Goal: Task Accomplishment & Management: Manage account settings

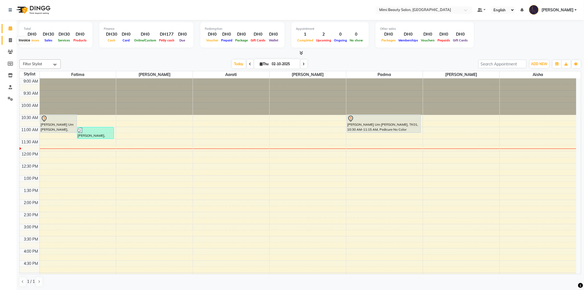
click at [9, 38] on span at bounding box center [11, 40] width 10 height 6
select select "6756"
select select "service"
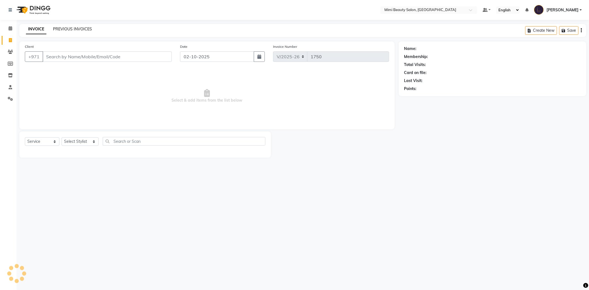
click at [73, 29] on link "PREVIOUS INVOICES" at bounding box center [72, 29] width 39 height 5
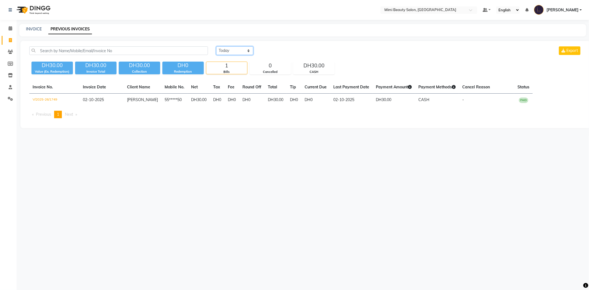
click at [226, 51] on select "[DATE] [DATE] Custom Range" at bounding box center [234, 50] width 37 height 9
select select "range"
click at [216, 46] on select "[DATE] [DATE] Custom Range" at bounding box center [234, 50] width 37 height 9
click at [285, 49] on input "02-10-2025" at bounding box center [279, 51] width 39 height 8
select select "10"
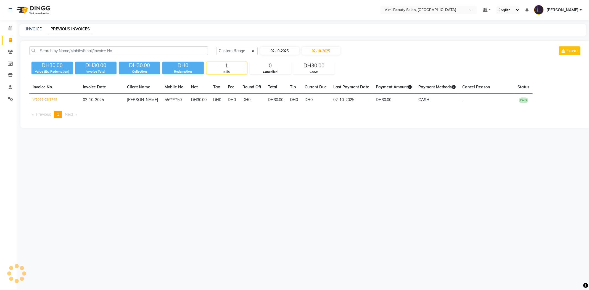
select select "2025"
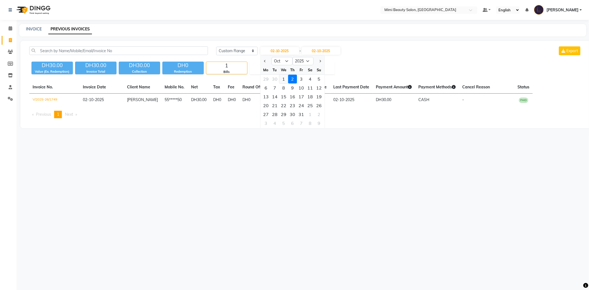
click at [282, 78] on div "1" at bounding box center [283, 79] width 9 height 9
type input "01-10-2025"
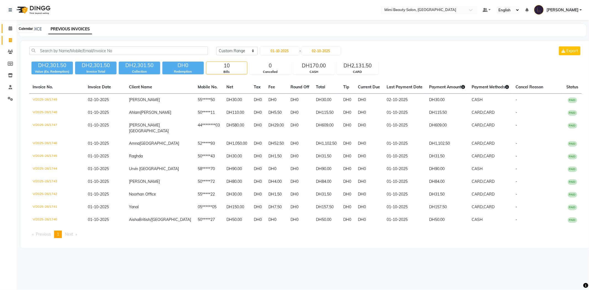
click at [10, 30] on icon at bounding box center [11, 28] width 4 height 4
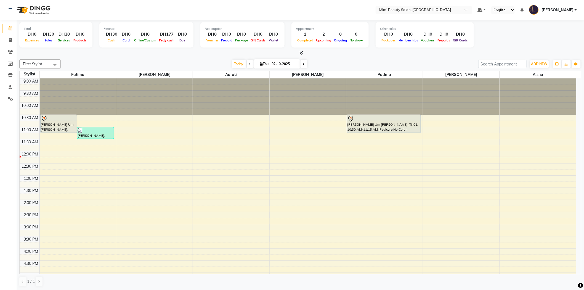
click at [125, 156] on div "9:00 AM 9:30 AM 10:00 AM 10:30 AM 11:00 AM 11:30 AM 12:00 PM 12:30 PM 1:00 PM 1…" at bounding box center [298, 260] width 557 height 364
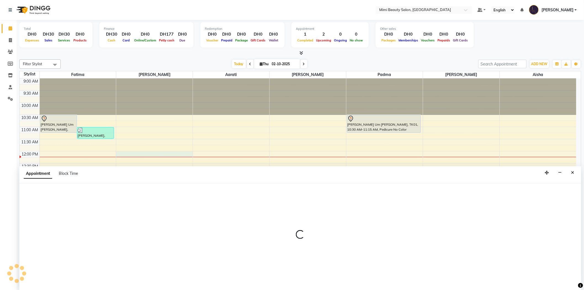
scroll to position [0, 0]
select select "52700"
select select "tentative"
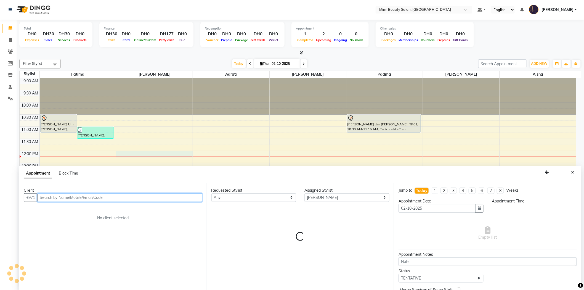
select select "720"
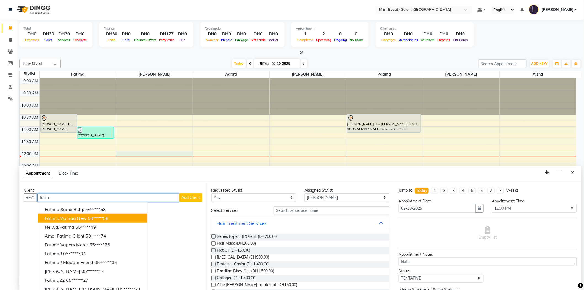
click at [82, 217] on span "Fatima/Zahraa New" at bounding box center [66, 218] width 42 height 6
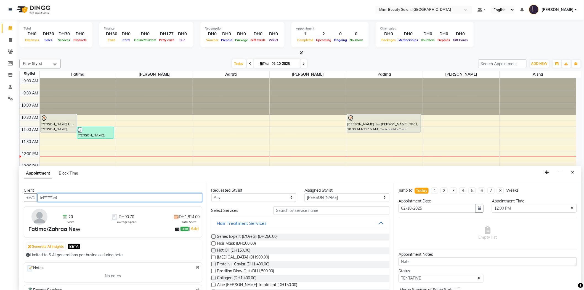
type input "54*****58"
click at [263, 197] on select "Any [PERSON_NAME] [PERSON_NAME] [PERSON_NAME] [PERSON_NAME] Padma" at bounding box center [254, 197] width 85 height 9
select select "52700"
click at [212, 193] on select "Any [PERSON_NAME] [PERSON_NAME] [PERSON_NAME] [PERSON_NAME] Padma" at bounding box center [254, 197] width 85 height 9
click at [295, 213] on input "text" at bounding box center [332, 210] width 116 height 9
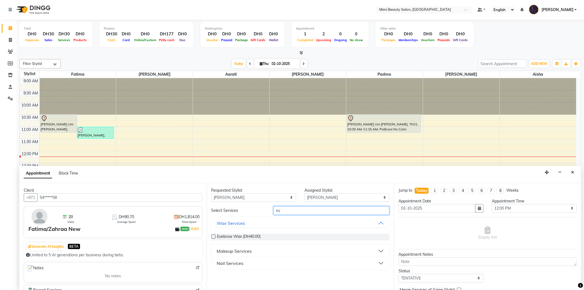
type input "ey"
click at [251, 250] on div "Makeup Services" at bounding box center [234, 251] width 35 height 7
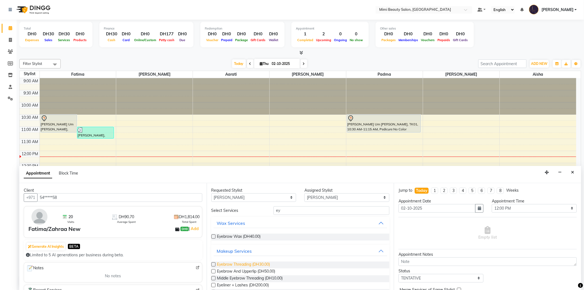
click at [249, 264] on span "Eyebrow Threading (DH30.00)" at bounding box center [243, 265] width 53 height 7
checkbox input "false"
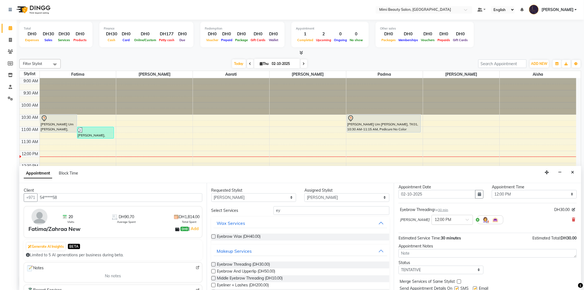
scroll to position [33, 0]
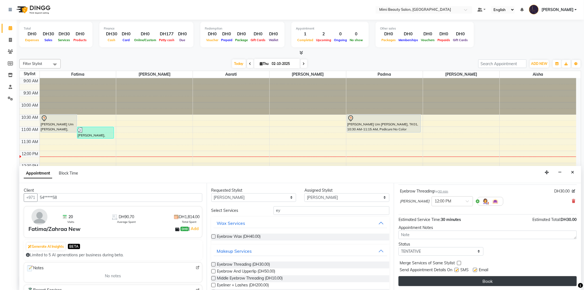
click at [467, 283] on button "Book" at bounding box center [488, 281] width 178 height 10
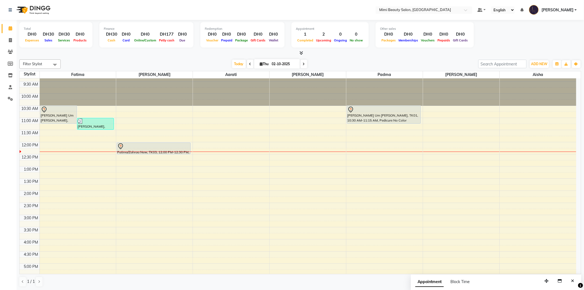
scroll to position [0, 0]
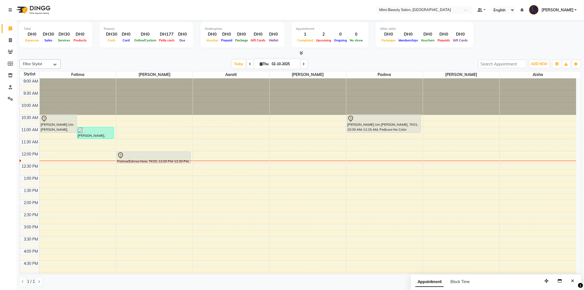
click at [50, 126] on div "[PERSON_NAME] Um [PERSON_NAME], TK01, 10:30 AM-11:15 AM, Roots Color" at bounding box center [59, 123] width 36 height 17
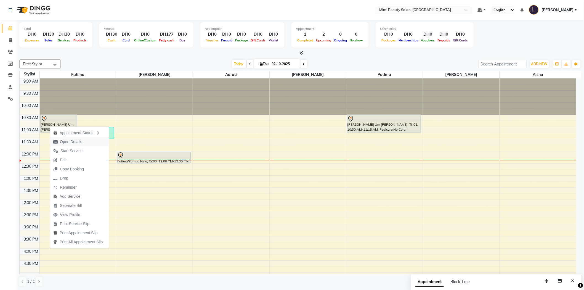
click at [73, 142] on span "Open Details" at bounding box center [71, 142] width 22 height 6
select select "7"
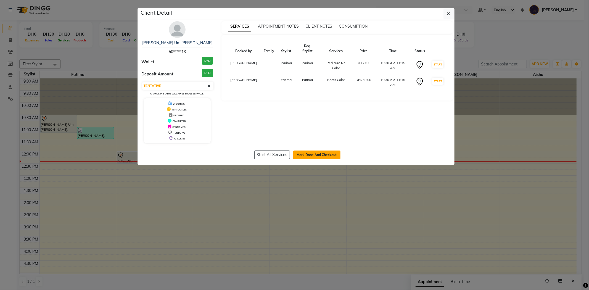
click at [326, 153] on button "Mark Done And Checkout" at bounding box center [316, 155] width 47 height 9
select select "service"
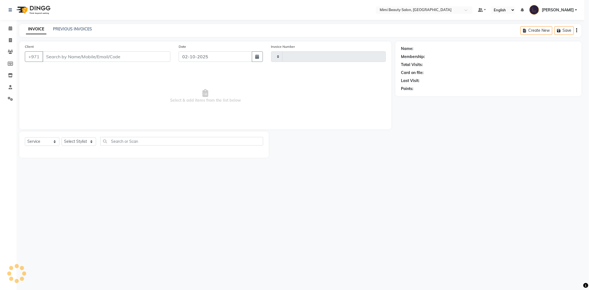
type input "1750"
select select "6756"
type input "50*****13"
select select "53935"
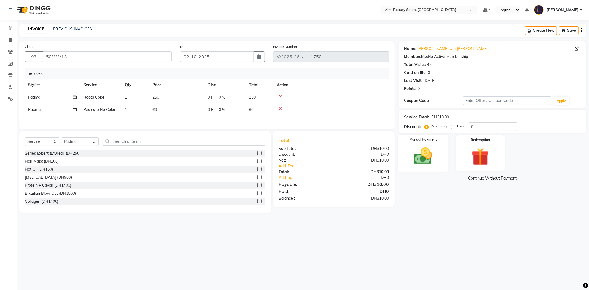
click at [418, 156] on img at bounding box center [423, 156] width 30 height 21
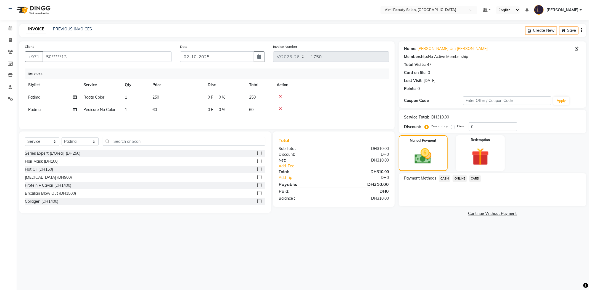
click at [444, 178] on span "CASH" at bounding box center [445, 178] width 12 height 6
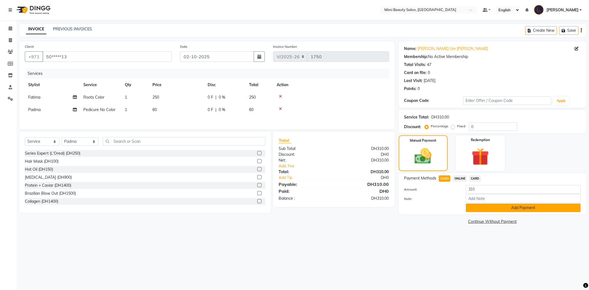
click at [485, 209] on button "Add Payment" at bounding box center [523, 208] width 115 height 9
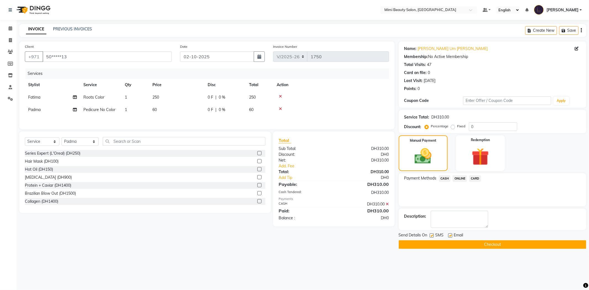
click at [468, 247] on button "Checkout" at bounding box center [493, 244] width 188 height 9
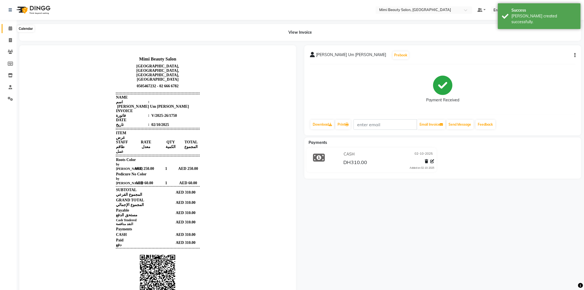
click at [9, 30] on icon at bounding box center [11, 28] width 4 height 4
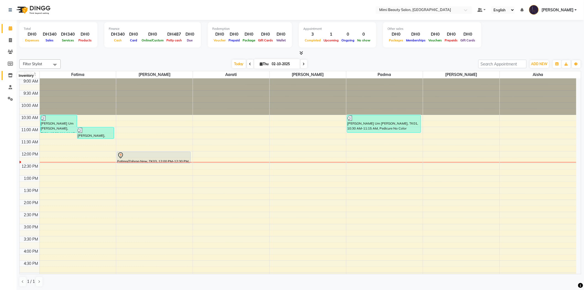
click at [9, 75] on icon at bounding box center [10, 75] width 5 height 4
select select
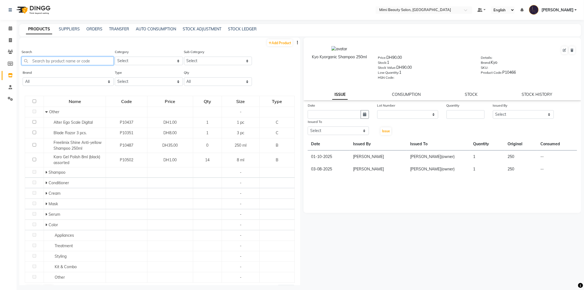
click at [63, 59] on input "text" at bounding box center [68, 61] width 92 height 9
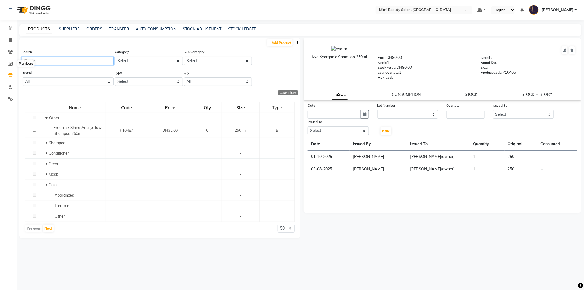
drag, startPoint x: 62, startPoint y: 63, endPoint x: 9, endPoint y: 60, distance: 53.1
click at [9, 60] on app-home "Select Location × Mimi Beauty Salon, Khalidiya Default Panel My Panel English E…" at bounding box center [292, 147] width 584 height 294
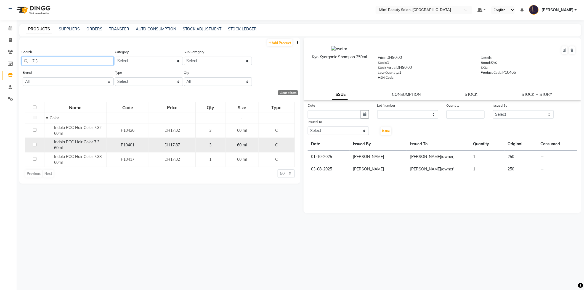
type input "7.3"
click at [92, 142] on span "Indola PCC Hair Color 7.3 60ml" at bounding box center [76, 144] width 45 height 11
select select
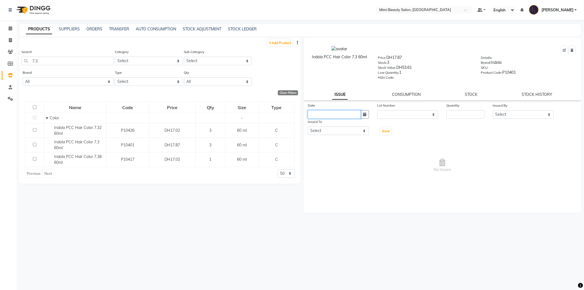
click at [334, 114] on input "text" at bounding box center [334, 114] width 53 height 9
select select "10"
select select "2025"
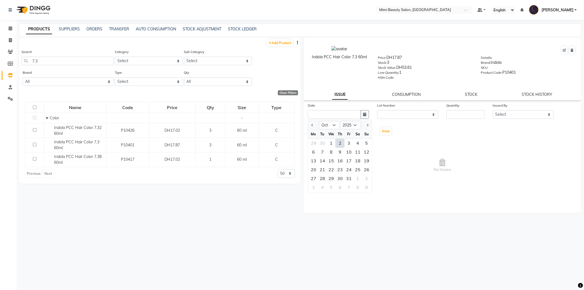
click at [340, 144] on div "2" at bounding box center [340, 143] width 9 height 9
type input "02-10-2025"
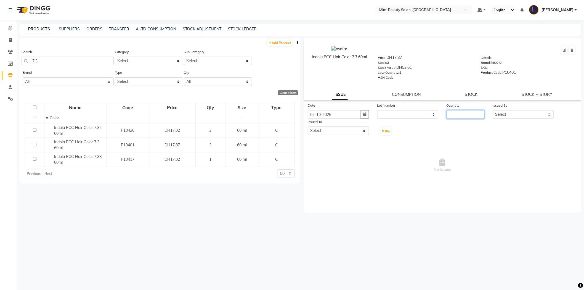
click at [452, 116] on input "number" at bounding box center [466, 114] width 38 height 9
type input "1"
click at [518, 117] on select "Select [PERSON_NAME] [PERSON_NAME] Alya [MEDICAL_DATA][PERSON_NAME] [PERSON_NAM…" at bounding box center [523, 114] width 61 height 9
select select "52699"
click at [493, 110] on select "Select [PERSON_NAME] [PERSON_NAME] Alya [MEDICAL_DATA][PERSON_NAME] [PERSON_NAM…" at bounding box center [523, 114] width 61 height 9
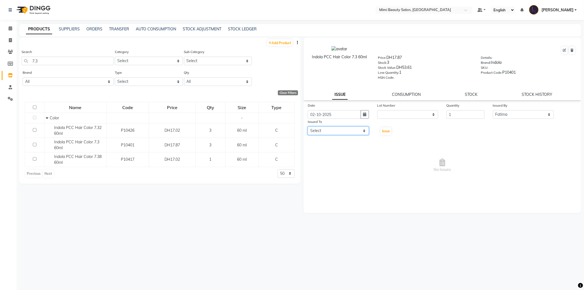
click at [350, 132] on select "Select [PERSON_NAME] [PERSON_NAME] Alya [MEDICAL_DATA][PERSON_NAME] [PERSON_NAM…" at bounding box center [338, 130] width 61 height 9
select select "52699"
click at [308, 127] on select "Select [PERSON_NAME] [PERSON_NAME] Alya [MEDICAL_DATA][PERSON_NAME] [PERSON_NAM…" at bounding box center [338, 130] width 61 height 9
click at [526, 117] on select "Select [PERSON_NAME] [PERSON_NAME] Alya [MEDICAL_DATA][PERSON_NAME] [PERSON_NAM…" at bounding box center [523, 114] width 61 height 9
select select "53156"
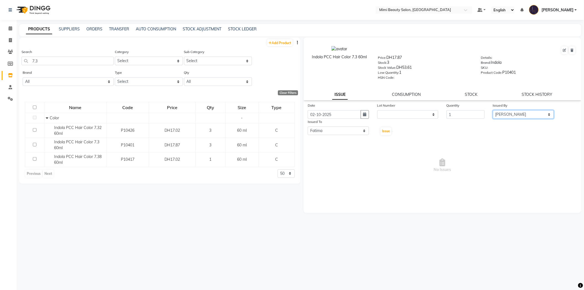
click at [493, 110] on select "Select [PERSON_NAME] [PERSON_NAME] Alya [MEDICAL_DATA][PERSON_NAME] [PERSON_NAM…" at bounding box center [523, 114] width 61 height 9
click at [388, 132] on span "Issue" at bounding box center [386, 131] width 8 height 4
select select
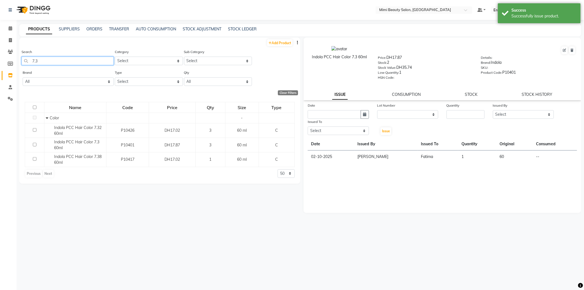
click at [36, 60] on input "7.3" at bounding box center [68, 61] width 92 height 9
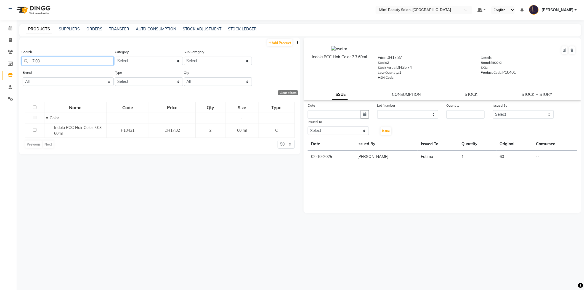
drag, startPoint x: 51, startPoint y: 60, endPoint x: 23, endPoint y: 65, distance: 28.6
click at [23, 65] on input "7.03" at bounding box center [68, 61] width 92 height 9
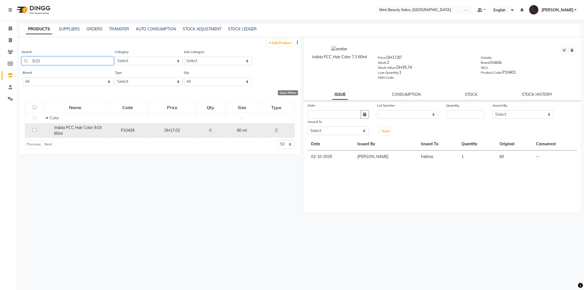
type input "9.03"
click at [71, 132] on div "Indola PCC Hair Color 9.03 60ml" at bounding box center [75, 131] width 59 height 12
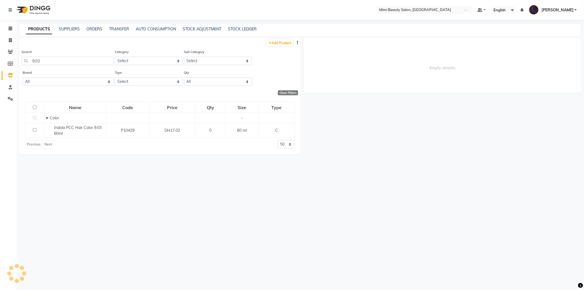
select select
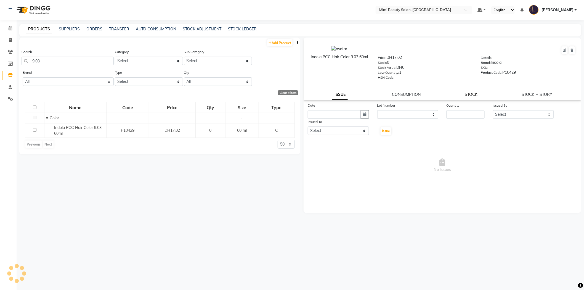
click at [471, 96] on link "STOCK" at bounding box center [471, 94] width 13 height 5
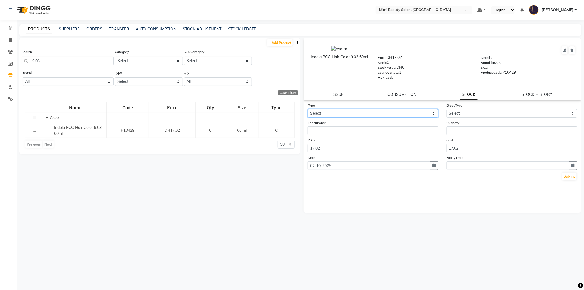
click at [380, 114] on select "Select In Out" at bounding box center [373, 113] width 131 height 9
select select "in"
click at [308, 109] on select "Select In Out" at bounding box center [373, 113] width 131 height 9
click at [474, 114] on select "Select New Stock Adjustment Return Other" at bounding box center [512, 113] width 131 height 9
select select "adjustment"
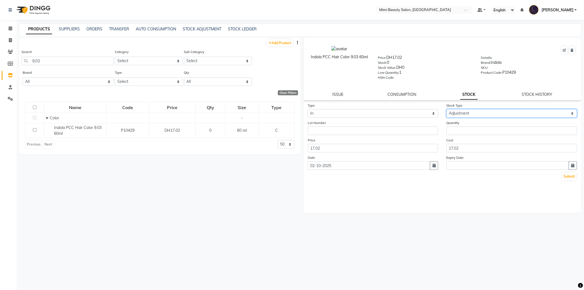
click at [447, 109] on select "Select New Stock Adjustment Return Other" at bounding box center [512, 113] width 131 height 9
click at [468, 132] on input "number" at bounding box center [512, 130] width 131 height 9
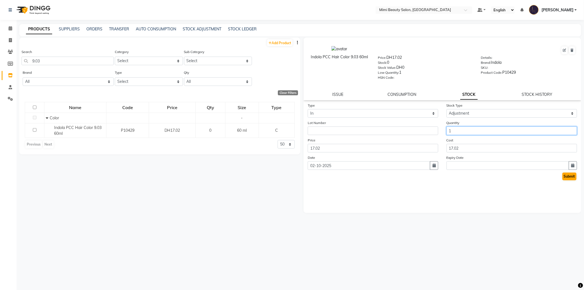
type input "1"
click at [572, 178] on button "Submit" at bounding box center [570, 177] width 14 height 8
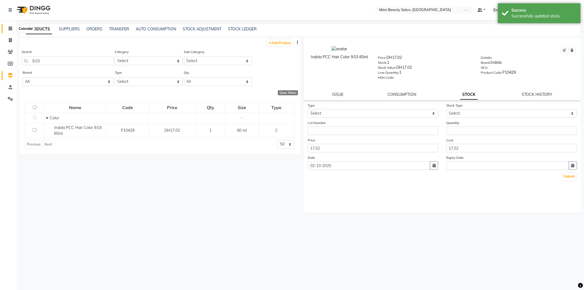
click at [10, 28] on icon at bounding box center [11, 28] width 4 height 4
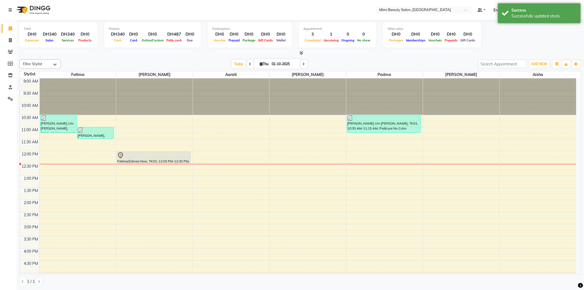
click at [157, 155] on div at bounding box center [153, 155] width 73 height 7
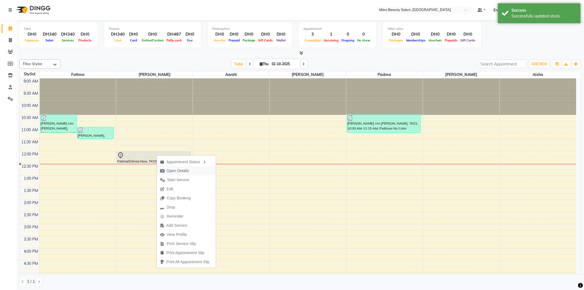
click at [178, 170] on span "Open Details" at bounding box center [178, 171] width 22 height 6
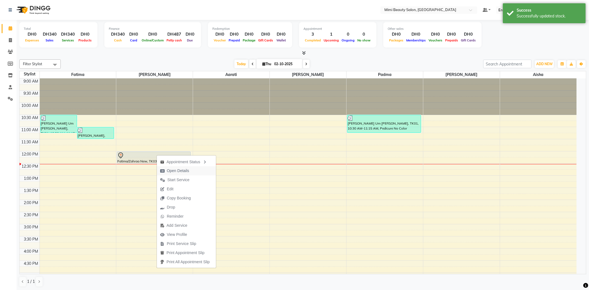
select select "7"
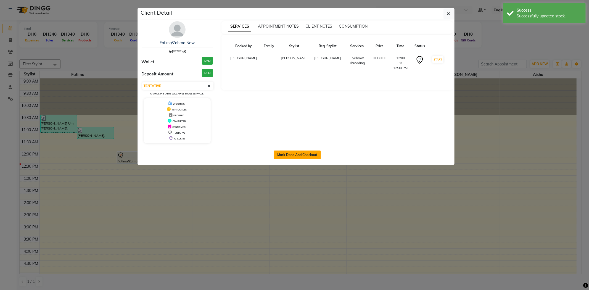
click at [285, 154] on button "Mark Done And Checkout" at bounding box center [297, 155] width 47 height 9
select select "service"
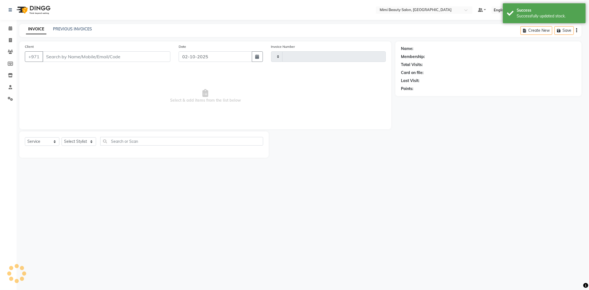
type input "1751"
select select "6756"
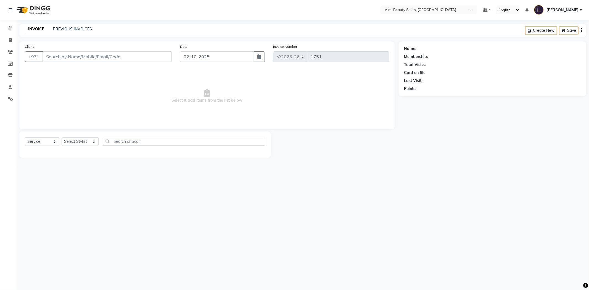
type input "54*****58"
select select "52700"
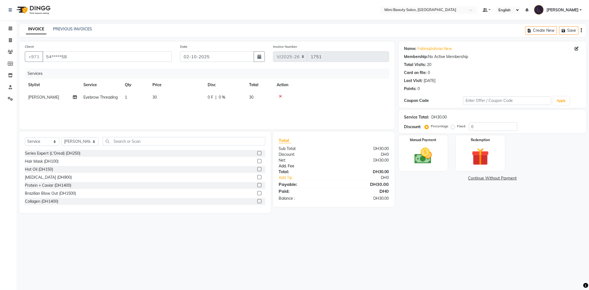
click at [289, 166] on link "Add. Fee" at bounding box center [334, 166] width 119 height 6
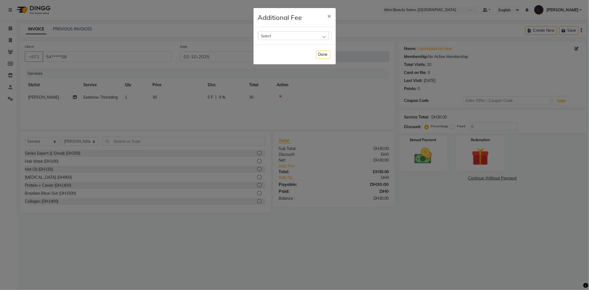
click at [278, 37] on div "Select" at bounding box center [293, 35] width 71 height 8
click at [272, 71] on label "Bank Fee" at bounding box center [271, 71] width 21 height 5
checkbox input "true"
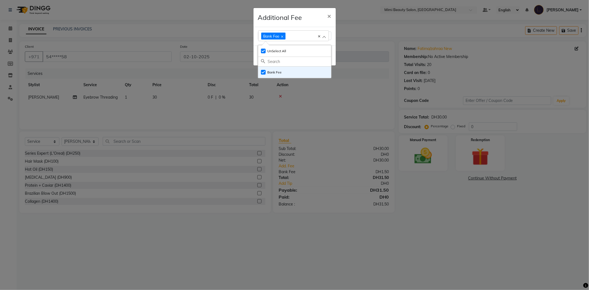
click at [300, 20] on h4 "Additional Fee" at bounding box center [280, 17] width 44 height 10
click at [327, 57] on button "Done" at bounding box center [323, 55] width 14 height 9
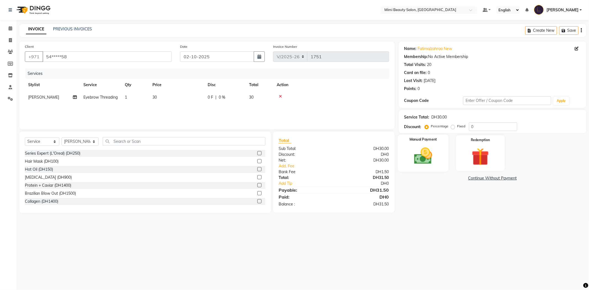
click at [422, 149] on img at bounding box center [423, 156] width 30 height 21
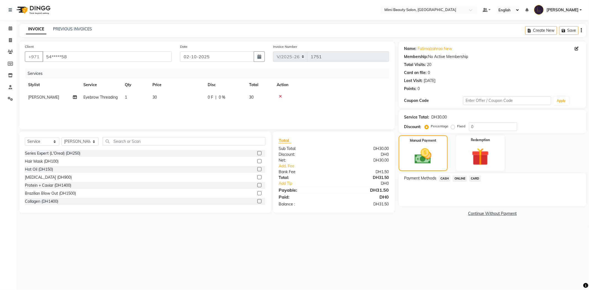
click at [474, 178] on span "CARD" at bounding box center [475, 178] width 12 height 6
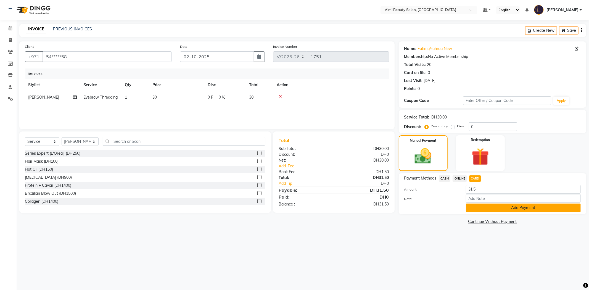
click at [497, 208] on button "Add Payment" at bounding box center [523, 208] width 115 height 9
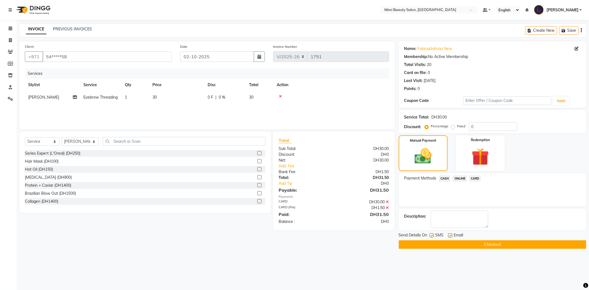
click at [513, 244] on button "Checkout" at bounding box center [493, 244] width 188 height 9
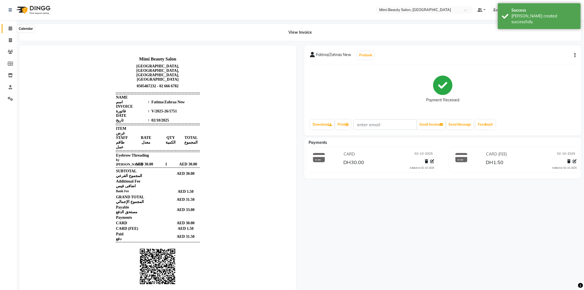
click at [10, 28] on icon at bounding box center [11, 28] width 4 height 4
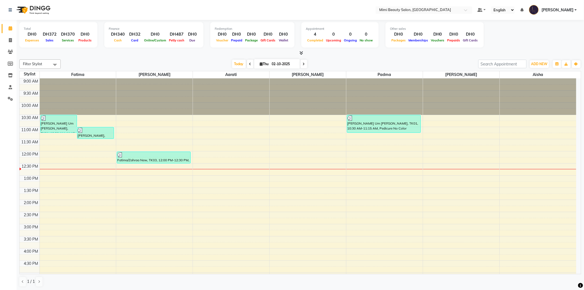
click at [136, 167] on div "9:00 AM 9:30 AM 10:00 AM 10:30 AM 11:00 AM 11:30 AM 12:00 PM 12:30 PM 1:00 PM 1…" at bounding box center [298, 260] width 557 height 364
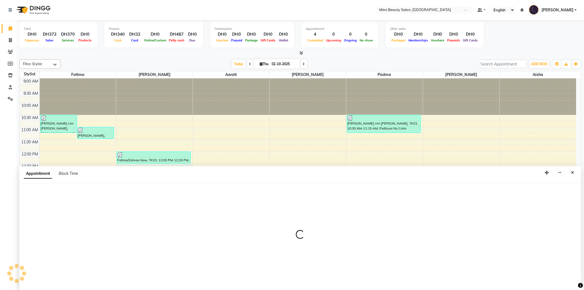
scroll to position [0, 0]
select select "52700"
select select "750"
select select "tentative"
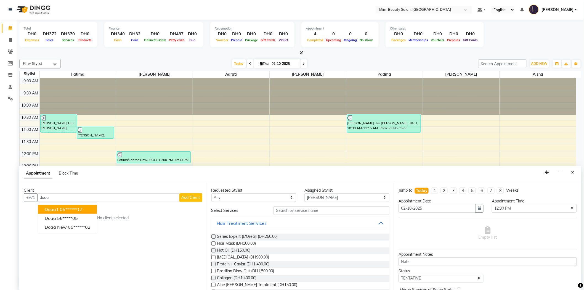
click at [72, 209] on ngb-highlight "05******17" at bounding box center [71, 210] width 23 height 6
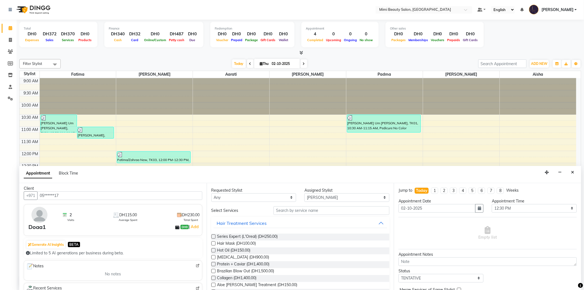
scroll to position [0, 0]
click at [60, 199] on input "05******17" at bounding box center [119, 197] width 165 height 9
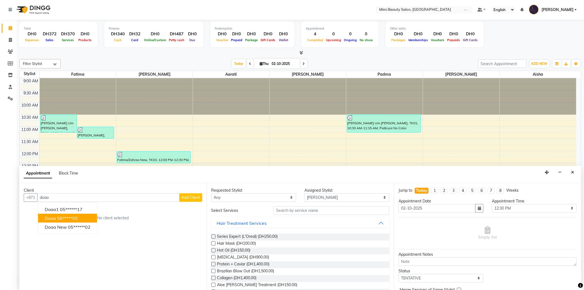
click at [56, 218] on button "Doaa 56*****05" at bounding box center [67, 218] width 59 height 9
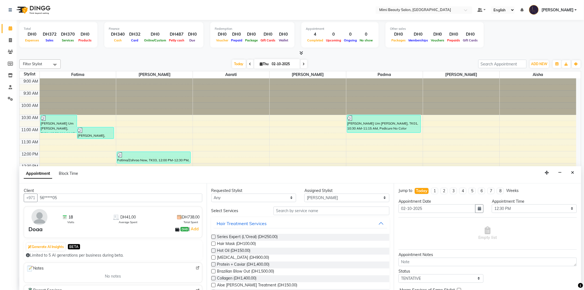
type input "56*****05"
click at [241, 197] on select "Any [PERSON_NAME] [PERSON_NAME] [PERSON_NAME] [PERSON_NAME] Padma" at bounding box center [254, 198] width 85 height 9
select select "52700"
click at [212, 194] on select "Any [PERSON_NAME] [PERSON_NAME] [PERSON_NAME] [PERSON_NAME] Padma" at bounding box center [254, 198] width 85 height 9
click at [275, 211] on input "text" at bounding box center [332, 211] width 116 height 9
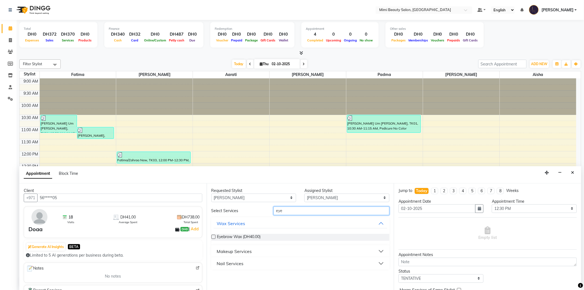
type input "eye"
click at [259, 250] on button "Makeup Services" at bounding box center [301, 251] width 174 height 10
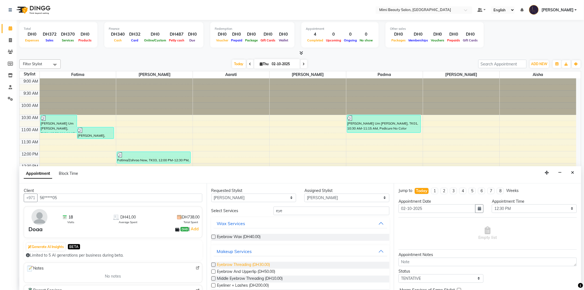
click at [261, 264] on span "Eyebrow Threading (DH30.00)" at bounding box center [243, 265] width 53 height 7
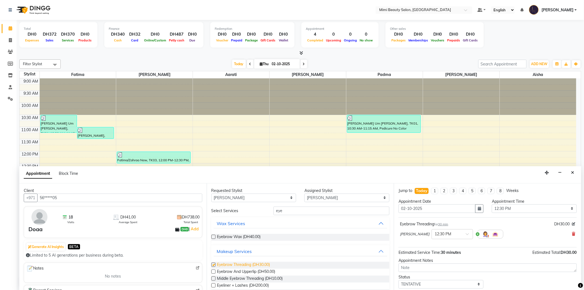
checkbox input "false"
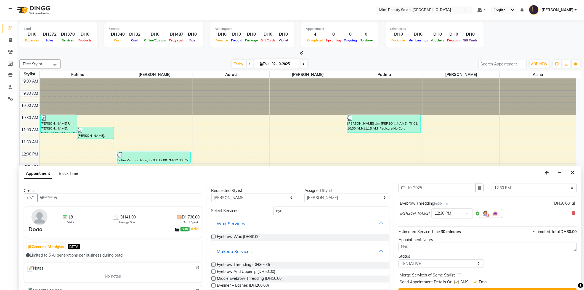
scroll to position [33, 0]
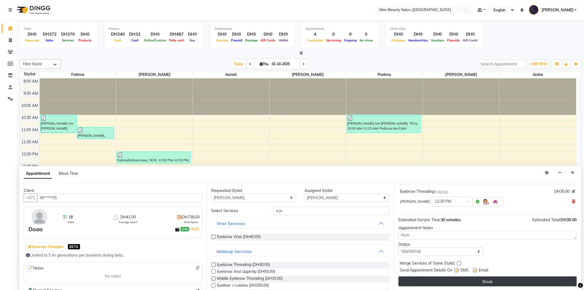
click at [463, 281] on button "Book" at bounding box center [488, 281] width 178 height 10
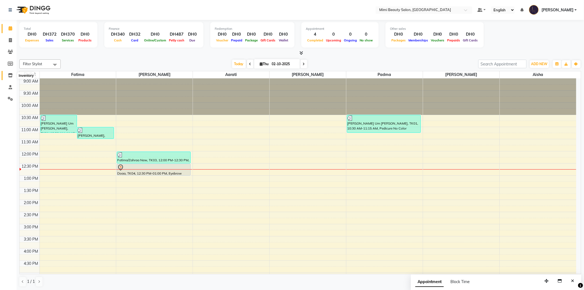
click at [8, 76] on icon at bounding box center [10, 75] width 5 height 4
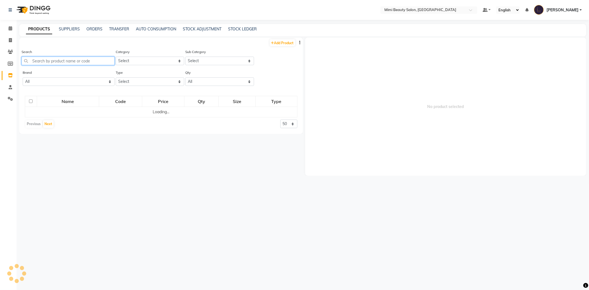
click at [57, 60] on input "text" at bounding box center [68, 61] width 93 height 9
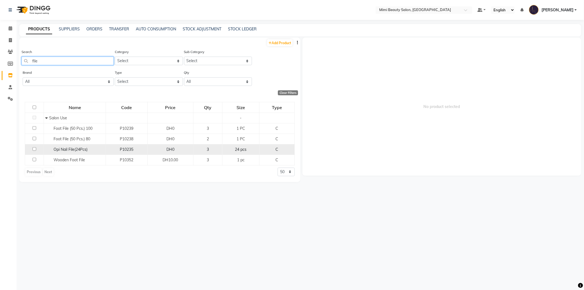
type input "file"
click at [52, 148] on div "Opi Nail File(24Pcs)" at bounding box center [74, 150] width 59 height 6
select select
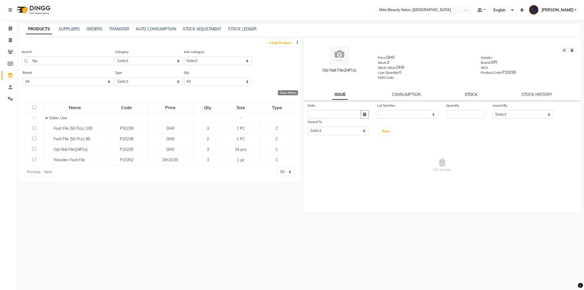
click at [470, 94] on link "STOCK" at bounding box center [471, 94] width 13 height 5
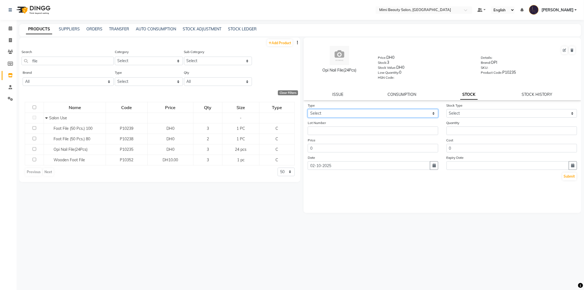
click at [384, 114] on select "Select In Out" at bounding box center [373, 113] width 131 height 9
select select "out"
click at [308, 109] on select "Select In Out" at bounding box center [373, 113] width 131 height 9
select select
click at [462, 113] on select "Select Internal Use Damaged Expired Adjustment Return Other" at bounding box center [512, 113] width 131 height 9
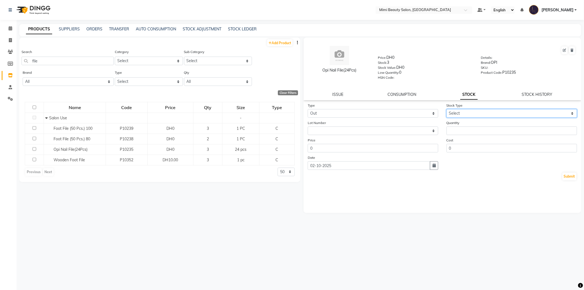
select select "internal use"
click at [447, 109] on select "Select Internal Use Damaged Expired Adjustment Return Other" at bounding box center [512, 113] width 131 height 9
click at [457, 130] on input "number" at bounding box center [512, 130] width 131 height 9
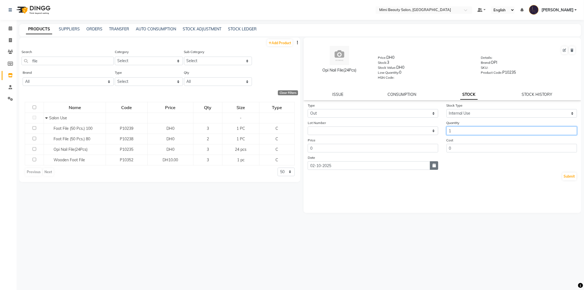
type input "1"
click at [435, 166] on icon "button" at bounding box center [434, 165] width 3 height 4
select select "10"
select select "2025"
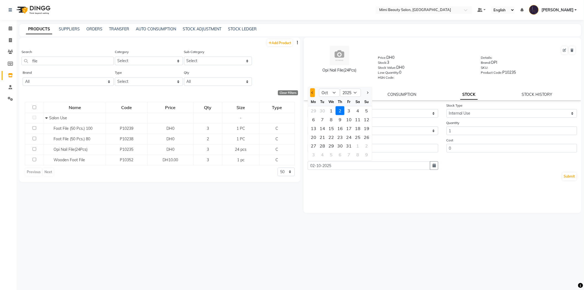
click at [313, 93] on span "Previous month" at bounding box center [313, 92] width 2 height 2
select select "9"
click at [315, 109] on div "1" at bounding box center [313, 110] width 9 height 9
type input "01-09-2025"
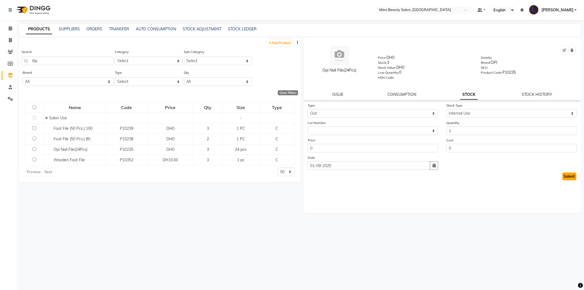
click at [571, 178] on button "Submit" at bounding box center [570, 177] width 14 height 8
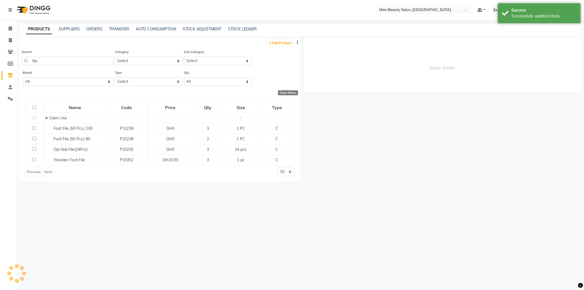
select select
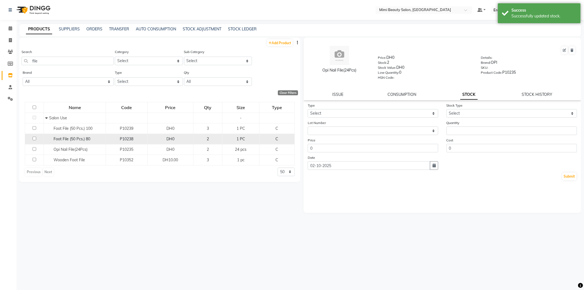
click at [122, 138] on span "P10238" at bounding box center [127, 138] width 14 height 5
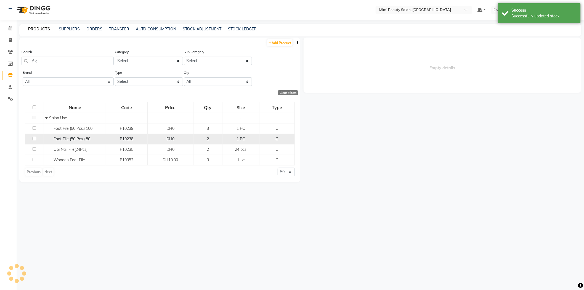
select select
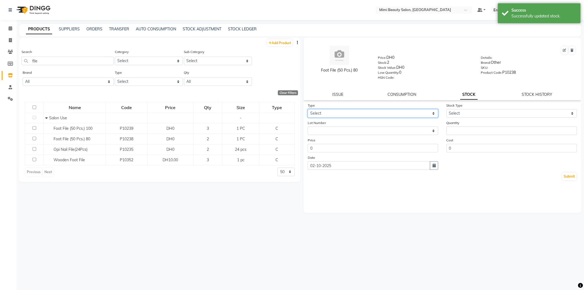
click at [340, 114] on select "Select In Out" at bounding box center [373, 113] width 131 height 9
select select "out"
click at [308, 109] on select "Select In Out" at bounding box center [373, 113] width 131 height 9
click at [453, 114] on select "Select Internal Use Damaged Expired Adjustment Return Other" at bounding box center [512, 113] width 131 height 9
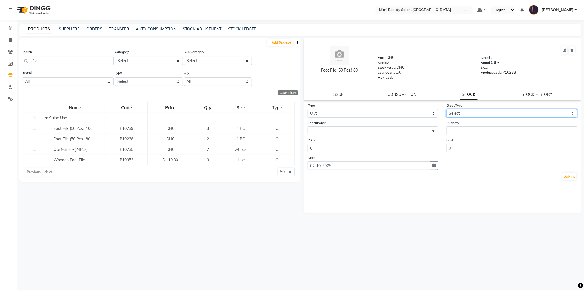
select select "internal use"
click at [447, 109] on select "Select Internal Use Damaged Expired Adjustment Return Other" at bounding box center [512, 113] width 131 height 9
click at [453, 132] on input "number" at bounding box center [512, 130] width 131 height 9
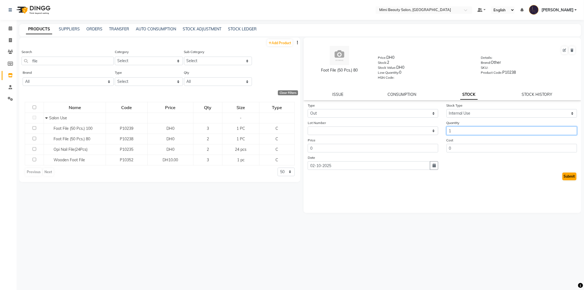
type input "1"
click at [567, 178] on button "Submit" at bounding box center [570, 177] width 14 height 8
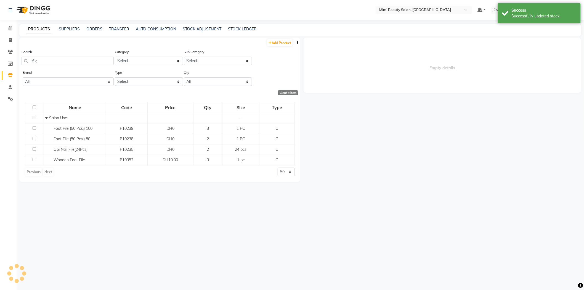
select select
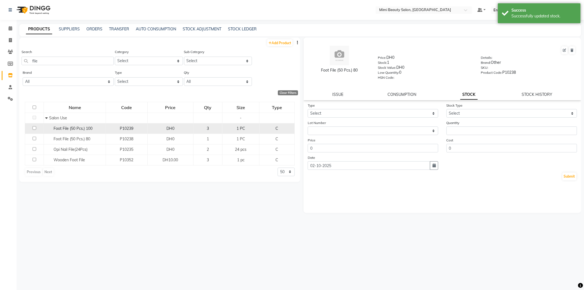
click at [81, 128] on span "Foot File (50 Pcs.) 100" at bounding box center [73, 128] width 39 height 5
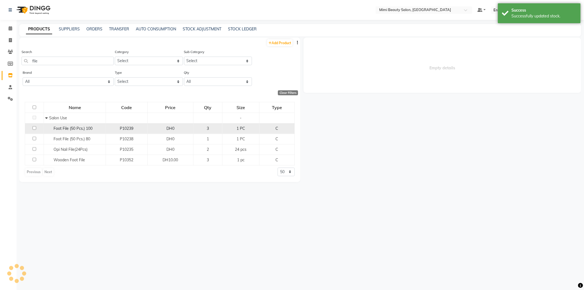
select select
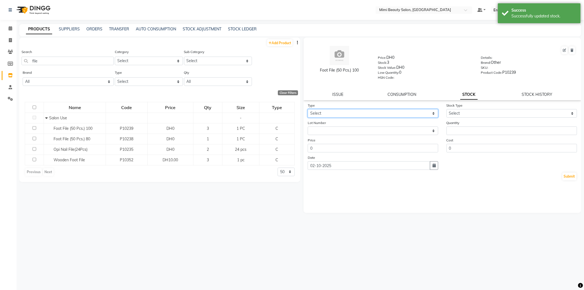
click at [386, 114] on select "Select In Out" at bounding box center [373, 113] width 131 height 9
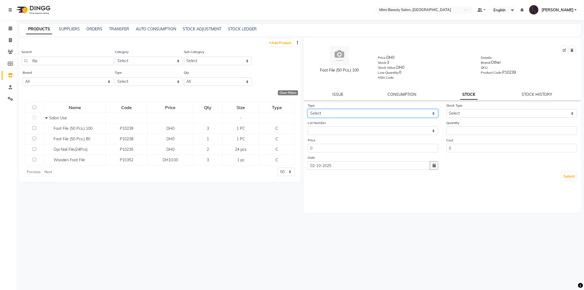
select select "out"
click at [308, 109] on select "Select In Out" at bounding box center [373, 113] width 131 height 9
click at [487, 112] on select "Select Internal Use Damaged Expired Adjustment Return Other" at bounding box center [512, 113] width 131 height 9
select select "internal use"
click at [447, 109] on select "Select Internal Use Damaged Expired Adjustment Return Other" at bounding box center [512, 113] width 131 height 9
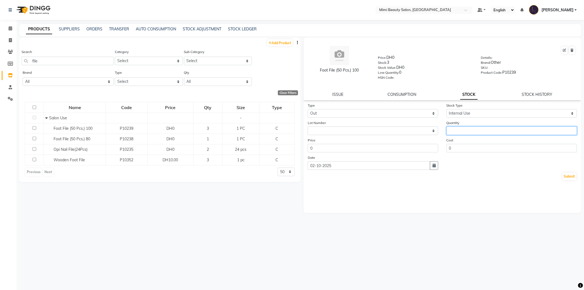
click at [464, 133] on input "number" at bounding box center [512, 130] width 131 height 9
drag, startPoint x: 471, startPoint y: 132, endPoint x: 422, endPoint y: 128, distance: 49.6
click at [422, 128] on div "Lot Number None Quantity 1" at bounding box center [443, 127] width 278 height 15
type input "2"
click at [568, 176] on button "Submit" at bounding box center [570, 177] width 14 height 8
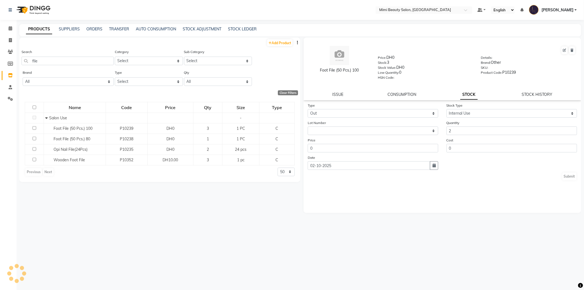
select select
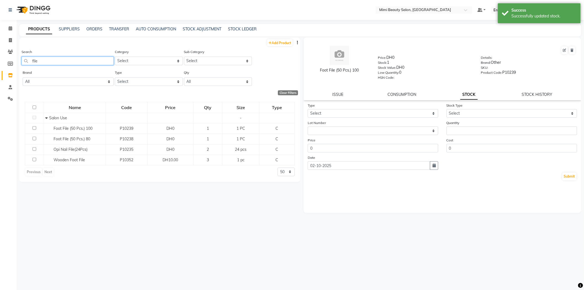
click at [42, 62] on input "file" at bounding box center [68, 61] width 92 height 9
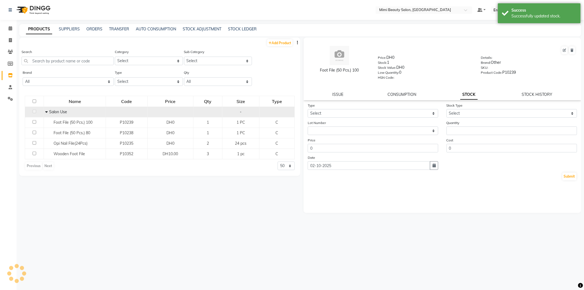
click at [47, 113] on icon at bounding box center [46, 112] width 2 height 4
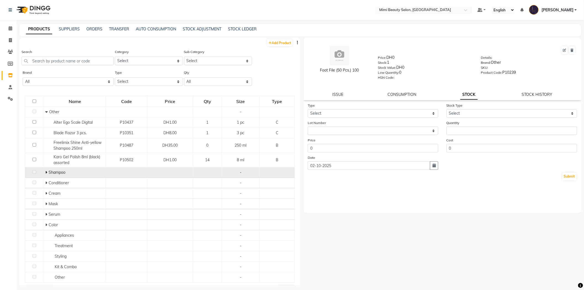
click at [45, 173] on icon at bounding box center [46, 172] width 2 height 4
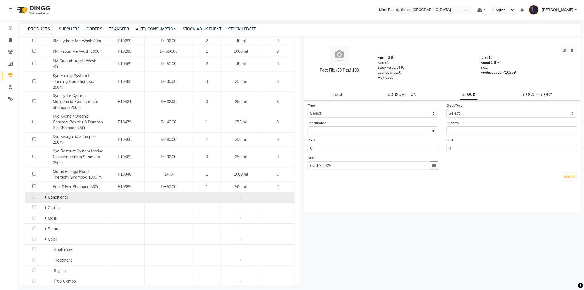
scroll to position [245, 0]
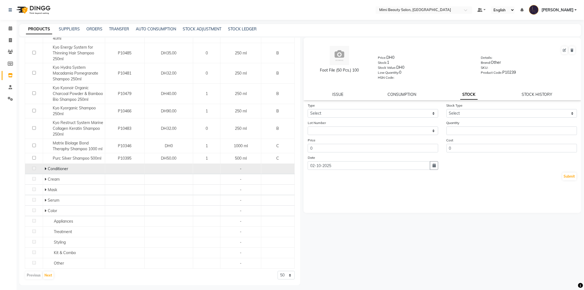
click at [45, 171] on icon at bounding box center [45, 169] width 2 height 4
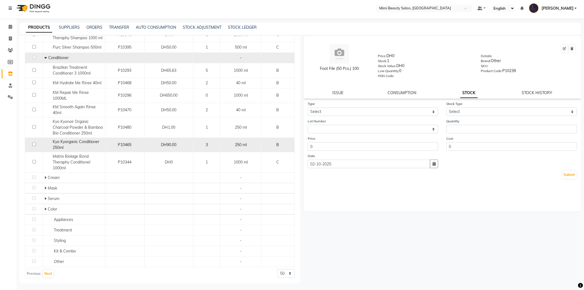
scroll to position [4, 0]
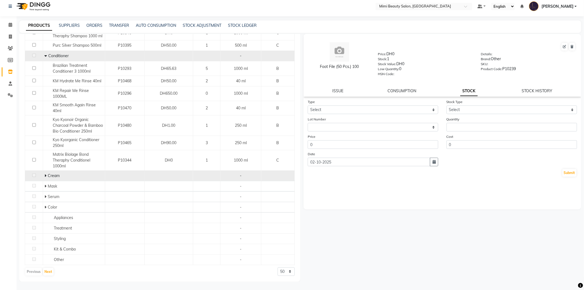
click at [46, 176] on span at bounding box center [45, 175] width 3 height 5
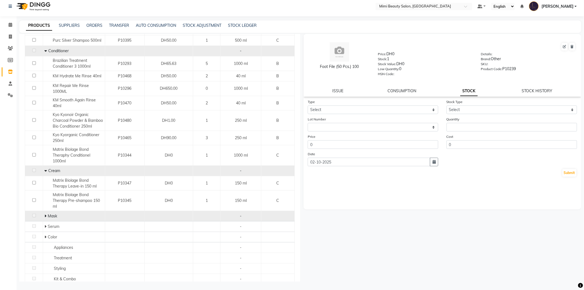
click at [46, 218] on span at bounding box center [45, 215] width 3 height 5
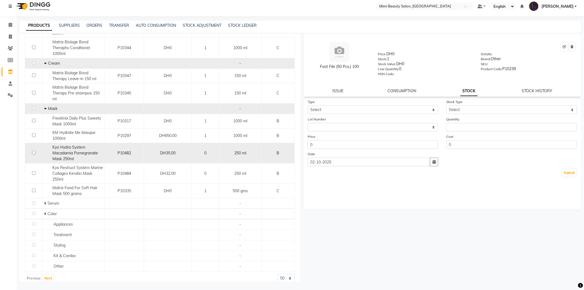
scroll to position [477, 0]
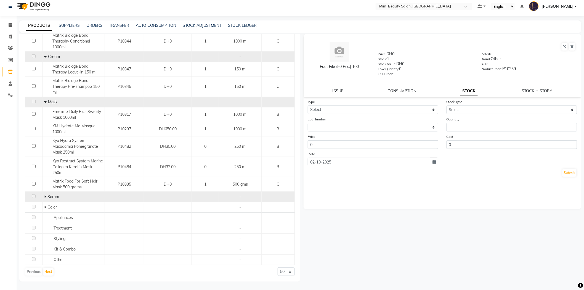
click at [46, 197] on span at bounding box center [45, 196] width 3 height 5
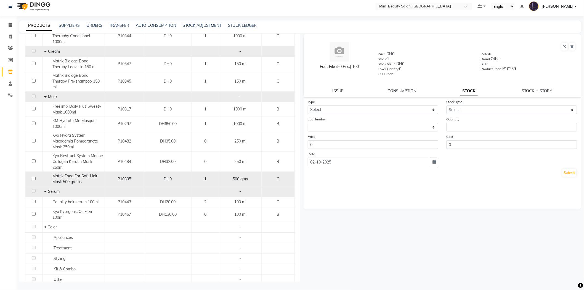
scroll to position [502, 0]
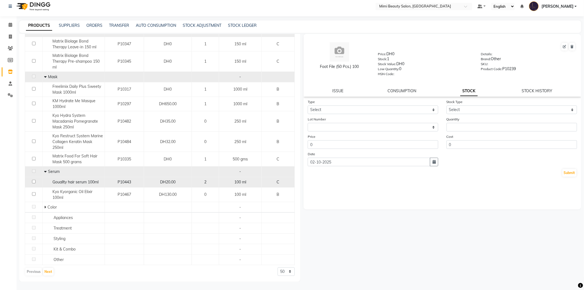
click at [89, 180] on span "Gouallty hair serum 100ml" at bounding box center [75, 182] width 46 height 5
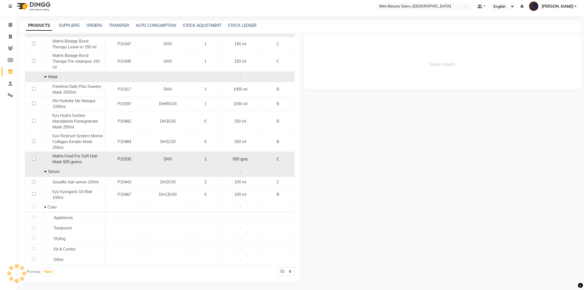
select select
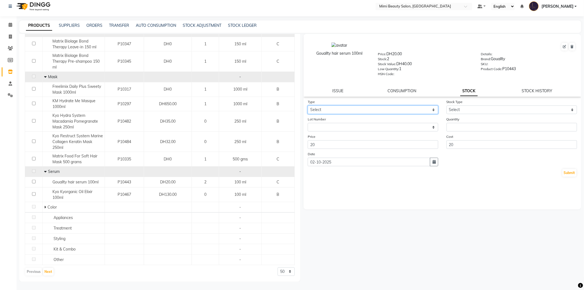
click at [382, 107] on select "Select In Out" at bounding box center [373, 109] width 131 height 9
select select "out"
click at [308, 105] on select "Select In Out" at bounding box center [373, 109] width 131 height 9
click at [459, 109] on select "Select Internal Use Damaged Expired Adjustment Return Other" at bounding box center [512, 109] width 131 height 9
select select "internal use"
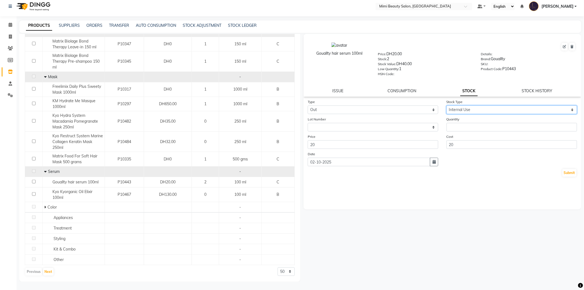
click at [447, 105] on select "Select Internal Use Damaged Expired Adjustment Return Other" at bounding box center [512, 109] width 131 height 9
click at [456, 126] on input "number" at bounding box center [512, 127] width 131 height 9
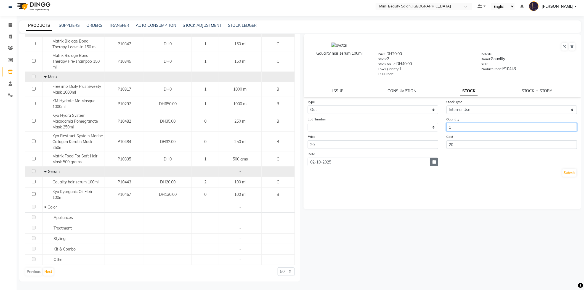
type input "1"
click at [435, 163] on icon "button" at bounding box center [434, 162] width 3 height 4
select select "10"
select select "2025"
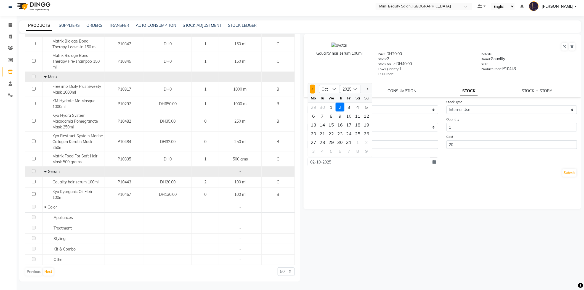
click at [312, 89] on span "Previous month" at bounding box center [313, 89] width 2 height 2
select select "8"
click at [347, 125] on div "15" at bounding box center [349, 124] width 9 height 9
type input "[DATE]"
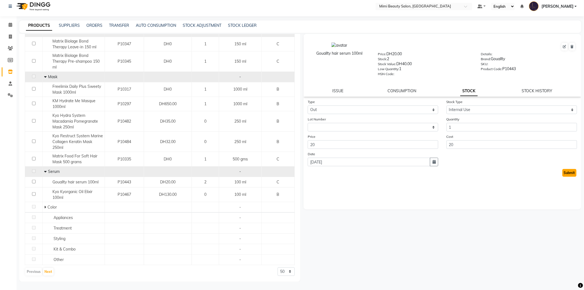
click at [566, 174] on button "Submit" at bounding box center [570, 173] width 14 height 8
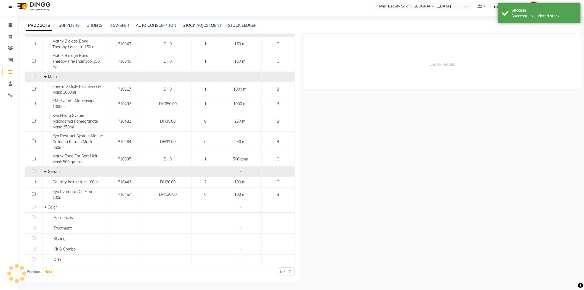
select select
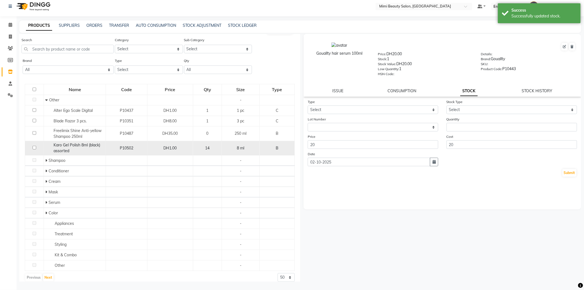
scroll to position [14, 0]
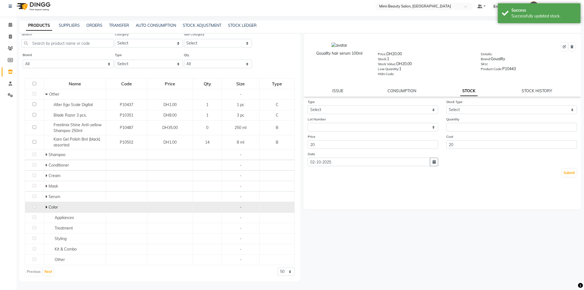
click at [45, 206] on icon at bounding box center [46, 207] width 2 height 4
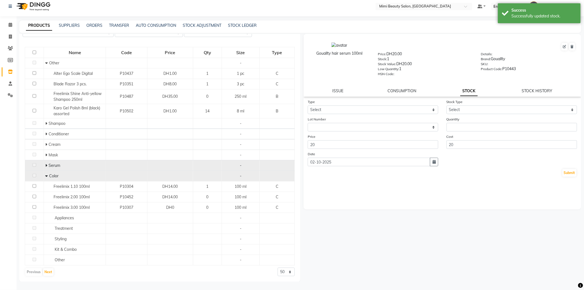
scroll to position [46, 0]
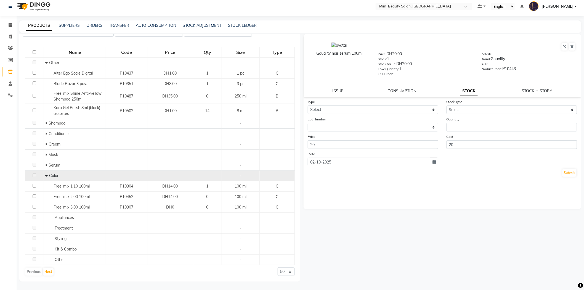
click at [46, 177] on icon at bounding box center [46, 176] width 2 height 4
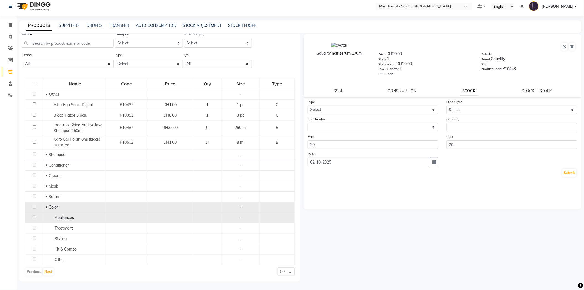
click at [57, 217] on span "Appliances" at bounding box center [64, 217] width 19 height 5
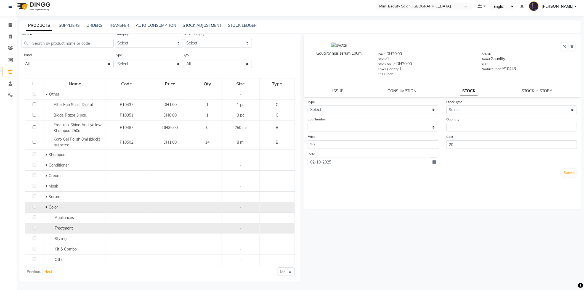
click at [57, 227] on span "Treatment" at bounding box center [64, 228] width 18 height 5
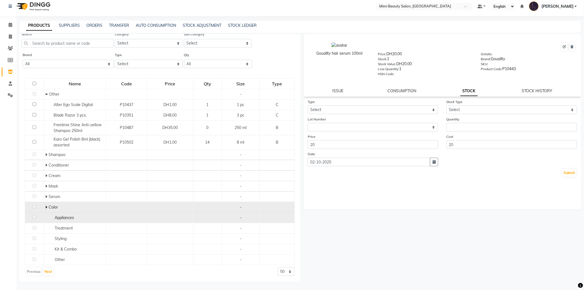
scroll to position [14, 0]
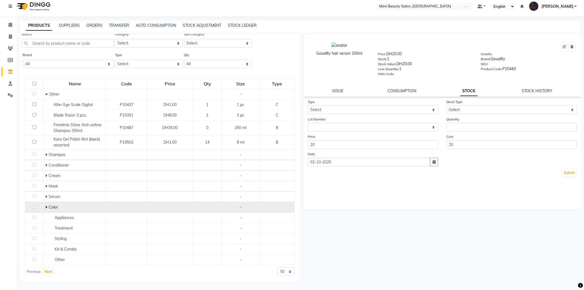
click at [45, 205] on icon at bounding box center [46, 207] width 2 height 4
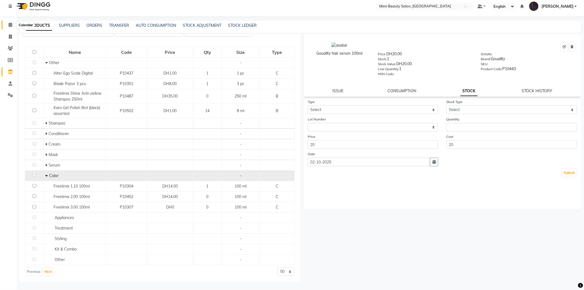
scroll to position [0, 0]
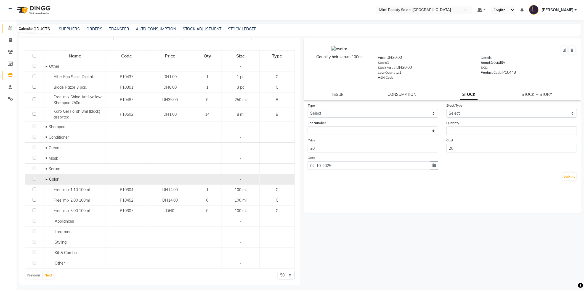
click at [10, 28] on icon at bounding box center [11, 28] width 4 height 4
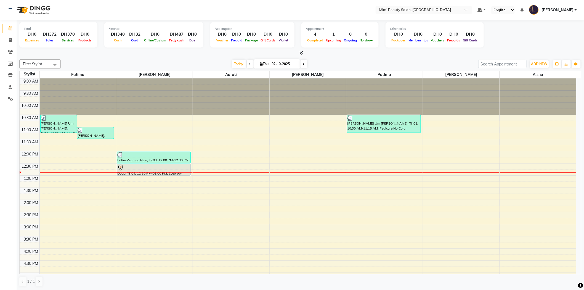
click at [132, 170] on div at bounding box center [153, 167] width 73 height 7
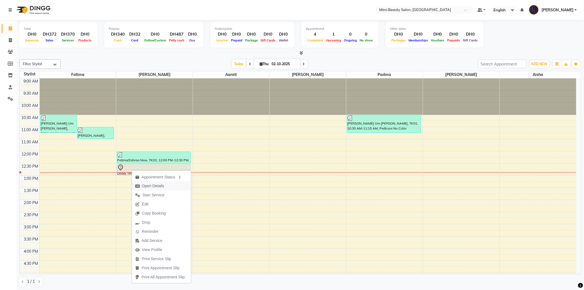
click at [151, 186] on span "Open Details" at bounding box center [153, 186] width 22 height 6
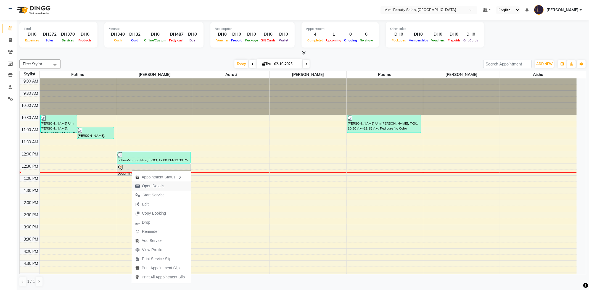
select select "7"
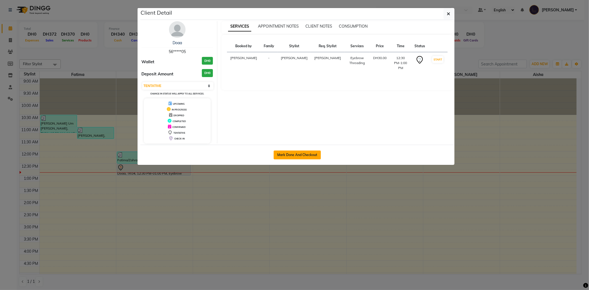
click at [310, 153] on button "Mark Done And Checkout" at bounding box center [297, 155] width 47 height 9
select select "6756"
select select "service"
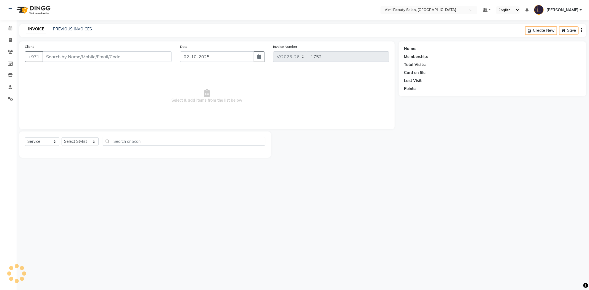
type input "56*****05"
select select "52700"
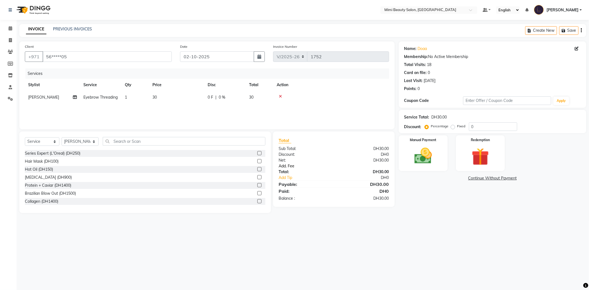
click at [284, 167] on link "Add. Fee" at bounding box center [334, 166] width 119 height 6
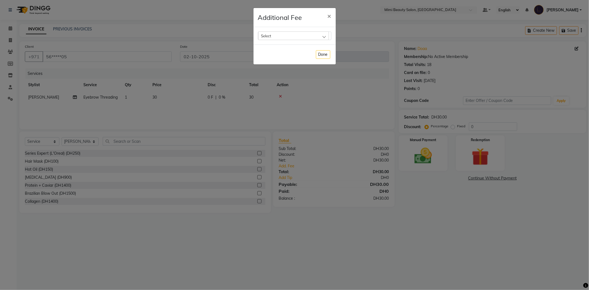
click at [295, 42] on div "Select Select All UnSelect All Bank Fee" at bounding box center [295, 35] width 82 height 17
click at [295, 37] on div "Select" at bounding box center [293, 35] width 71 height 8
click at [284, 72] on li "Bank Fee" at bounding box center [294, 70] width 73 height 11
checkbox input "true"
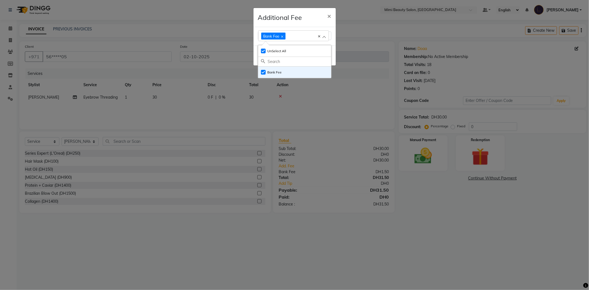
click at [307, 15] on div "Additional Fee ×" at bounding box center [295, 17] width 82 height 19
click at [321, 57] on button "Done" at bounding box center [323, 55] width 14 height 9
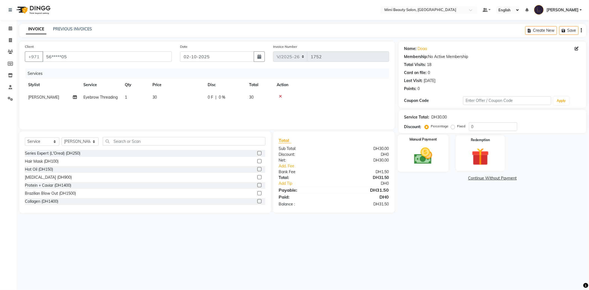
click at [422, 150] on img at bounding box center [423, 156] width 30 height 21
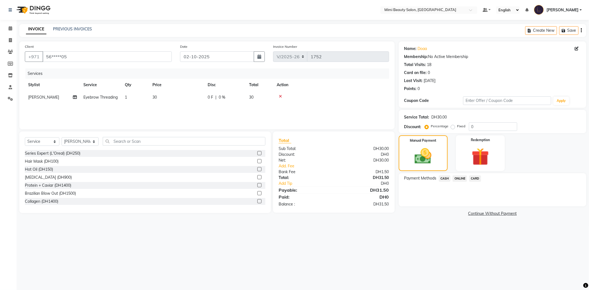
click at [474, 178] on span "CARD" at bounding box center [475, 178] width 12 height 6
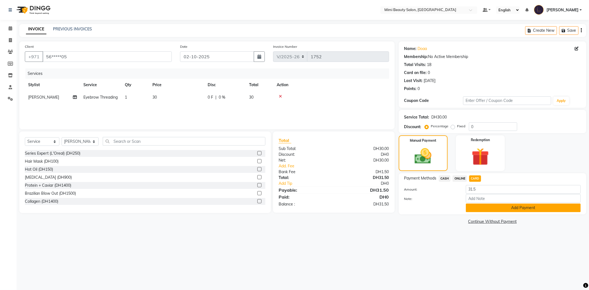
click at [484, 208] on button "Add Payment" at bounding box center [523, 208] width 115 height 9
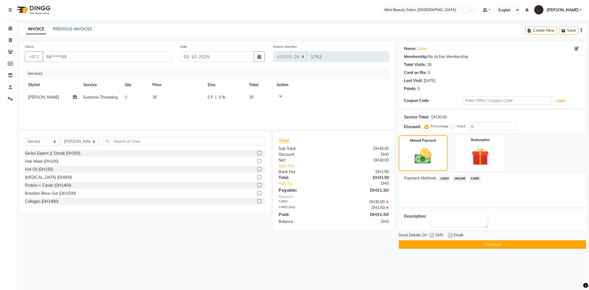
click at [477, 242] on button "Checkout" at bounding box center [493, 244] width 188 height 9
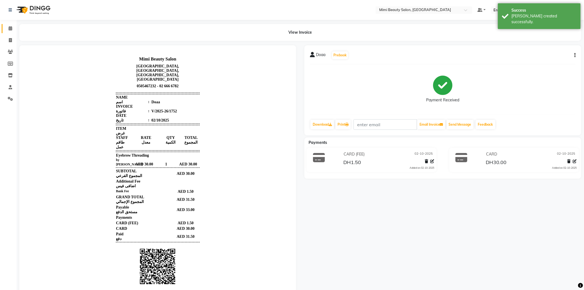
click at [5, 28] on link "Calendar" at bounding box center [8, 28] width 13 height 9
